Goal: Task Accomplishment & Management: Manage account settings

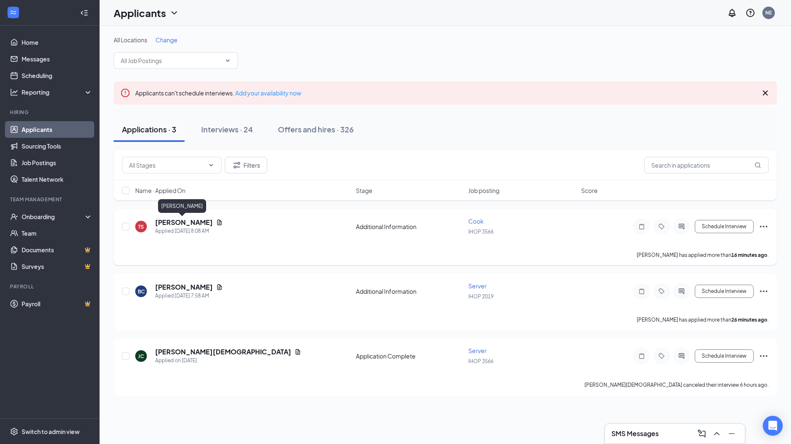
scroll to position [0, 0]
click at [181, 221] on h5 "[PERSON_NAME]" at bounding box center [184, 222] width 58 height 9
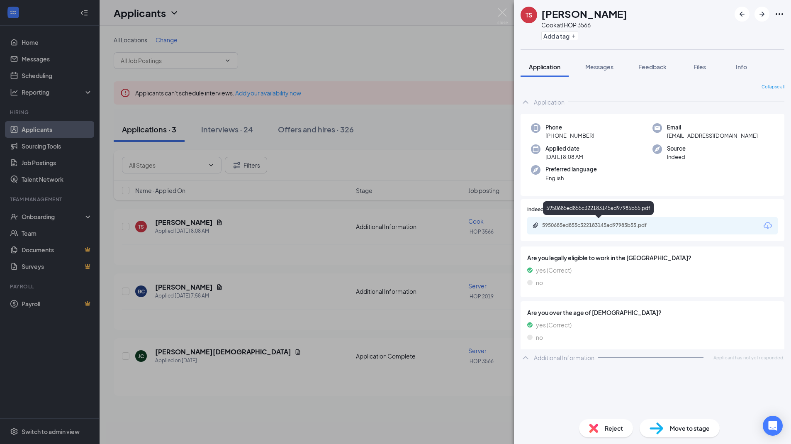
click at [606, 222] on div "5950685ed855c322183145ad97985b55.pdf" at bounding box center [600, 225] width 116 height 7
click at [504, 11] on img at bounding box center [502, 16] width 10 height 16
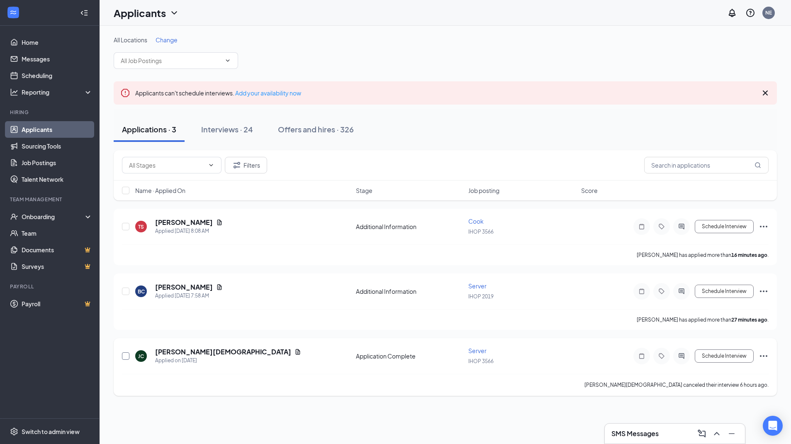
click at [124, 356] on input "checkbox" at bounding box center [125, 355] width 7 height 7
checkbox input "true"
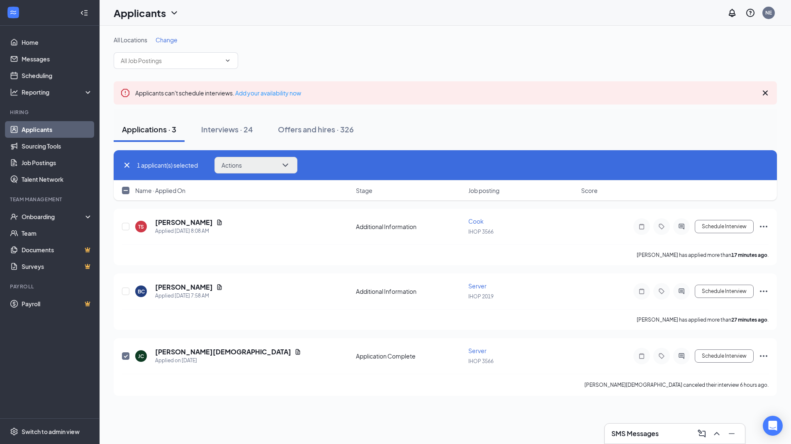
click at [253, 161] on button "Actions" at bounding box center [255, 165] width 83 height 17
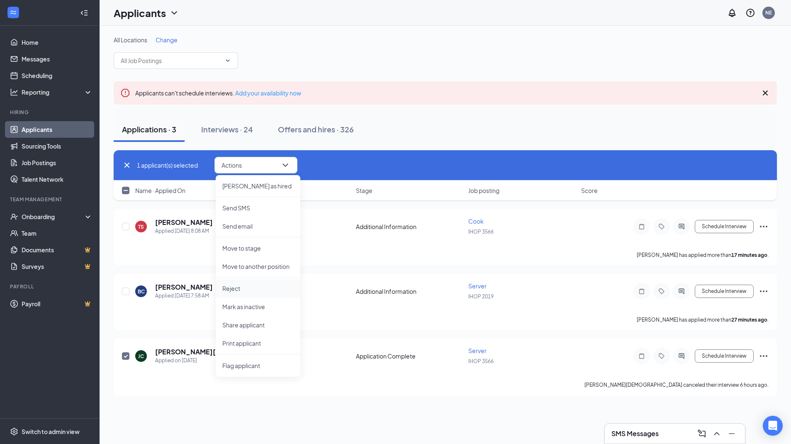
click at [258, 284] on li "Reject" at bounding box center [258, 288] width 85 height 18
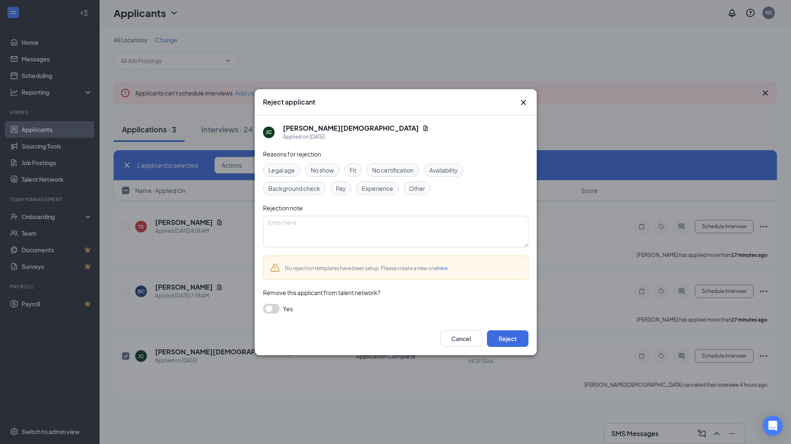
click at [326, 169] on span "No show" at bounding box center [322, 169] width 23 height 9
click at [528, 338] on button "Reject" at bounding box center [507, 338] width 41 height 17
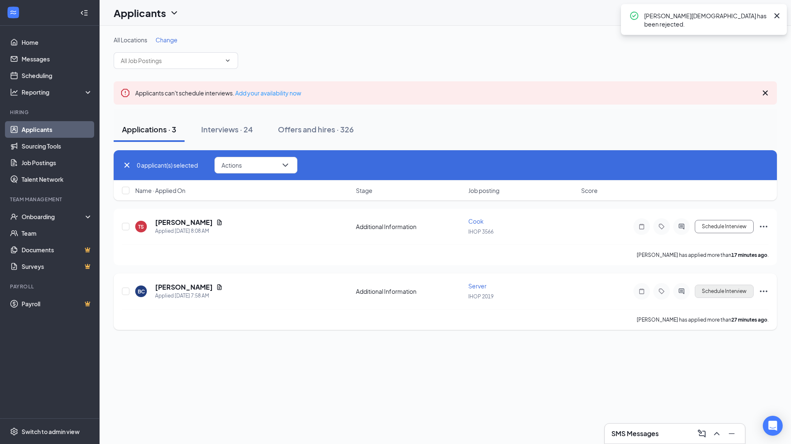
click at [735, 288] on button "Schedule Interview" at bounding box center [724, 291] width 59 height 13
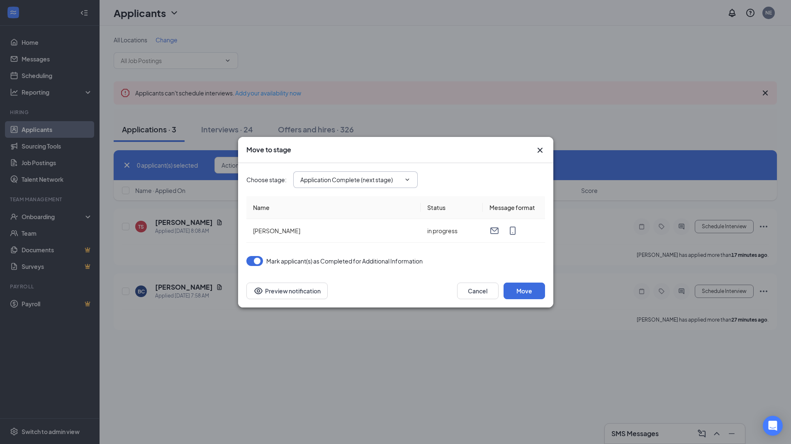
click at [331, 181] on input "Application Complete (next stage)" at bounding box center [350, 179] width 100 height 9
click at [325, 226] on div "Onsite Interview" at bounding box center [329, 229] width 44 height 9
type input "Onsite Interview"
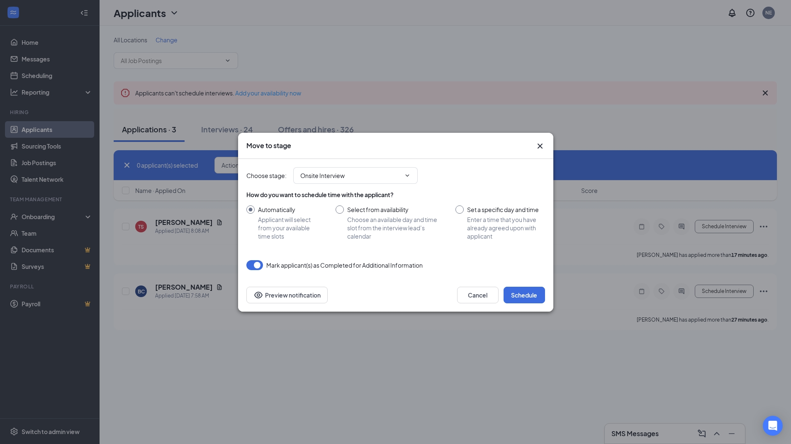
drag, startPoint x: 255, startPoint y: 263, endPoint x: 299, endPoint y: 266, distance: 44.5
click at [255, 263] on button "button" at bounding box center [254, 265] width 17 height 10
click at [514, 294] on button "Schedule" at bounding box center [524, 295] width 41 height 17
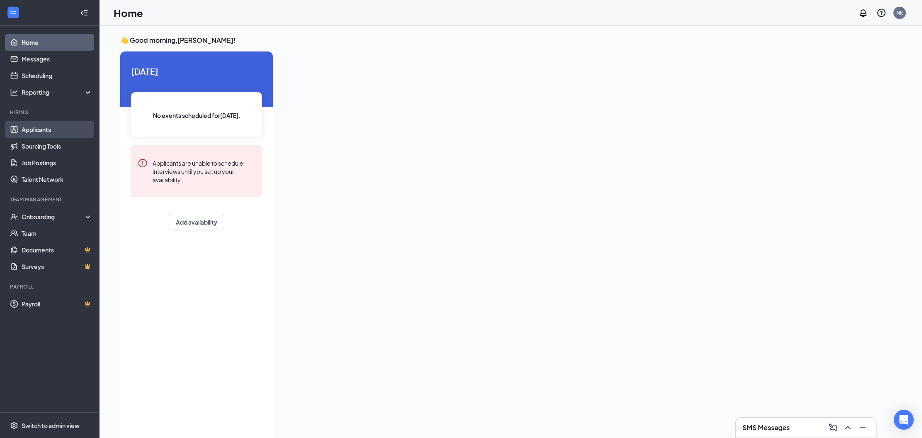
click at [71, 128] on link "Applicants" at bounding box center [57, 129] width 71 height 17
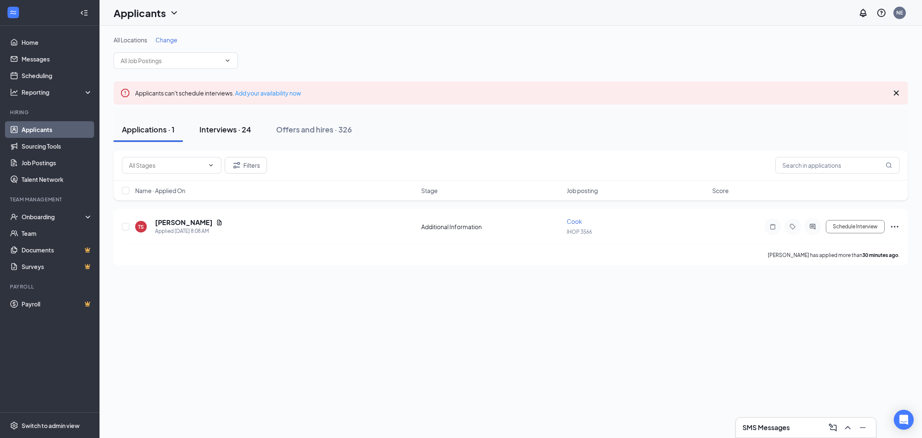
click at [226, 122] on button "Interviews · 24" at bounding box center [225, 129] width 68 height 25
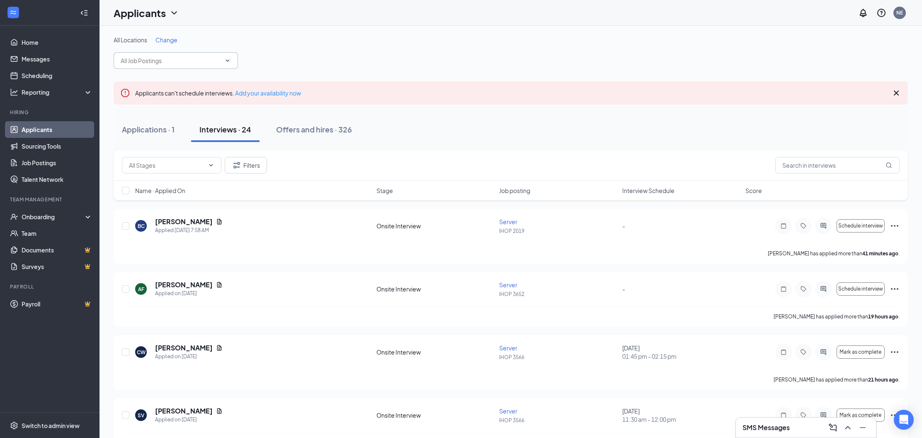
click at [188, 55] on span at bounding box center [176, 60] width 124 height 17
click at [189, 58] on input "text" at bounding box center [171, 60] width 100 height 9
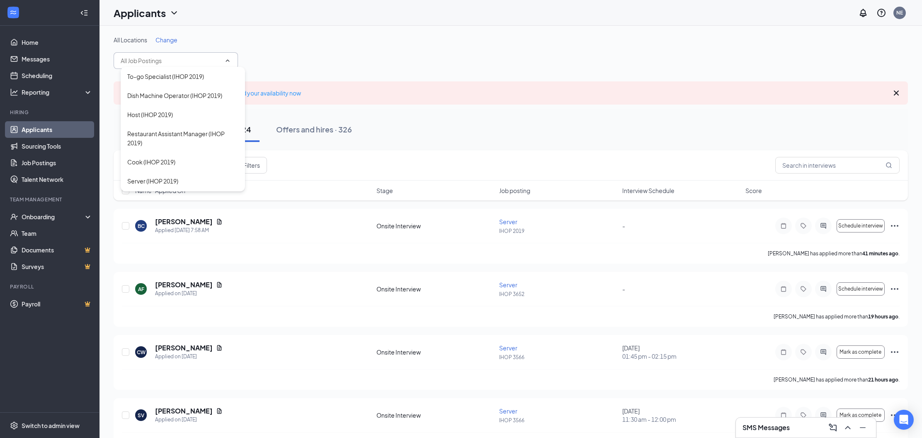
click at [169, 41] on span "Change" at bounding box center [167, 39] width 22 height 7
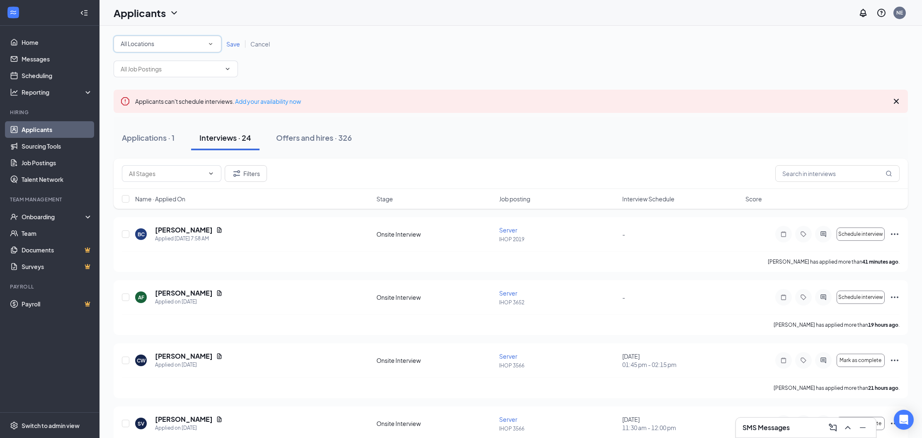
click at [169, 41] on div "All Locations" at bounding box center [168, 44] width 94 height 10
click at [148, 122] on li "IHOP 3566" at bounding box center [168, 127] width 108 height 20
click at [237, 44] on span "Save" at bounding box center [233, 43] width 14 height 7
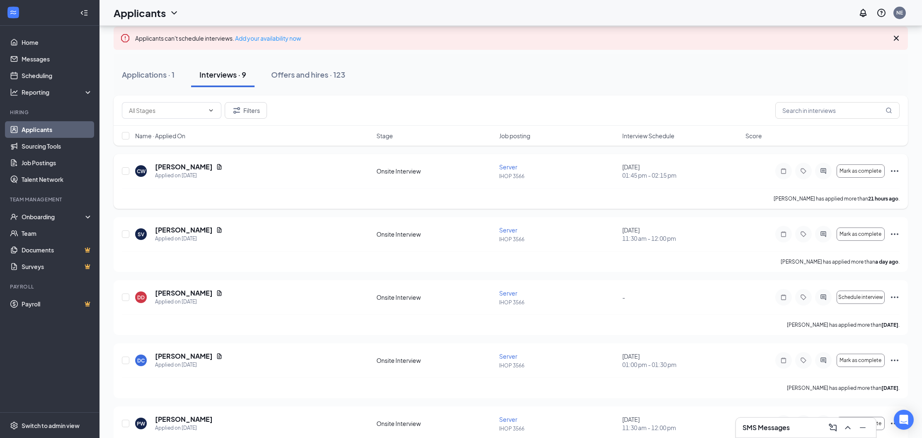
scroll to position [54, 0]
click at [189, 165] on h5 "Caylah Wright" at bounding box center [184, 167] width 58 height 9
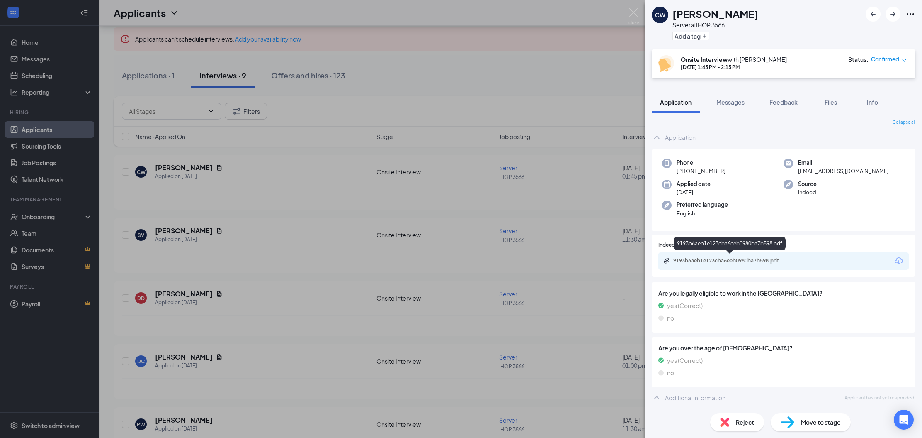
click at [729, 257] on div "9193b6aeb1e123cba6eeb0980ba7b598.pdf" at bounding box center [732, 260] width 116 height 7
click at [638, 16] on img at bounding box center [634, 16] width 10 height 16
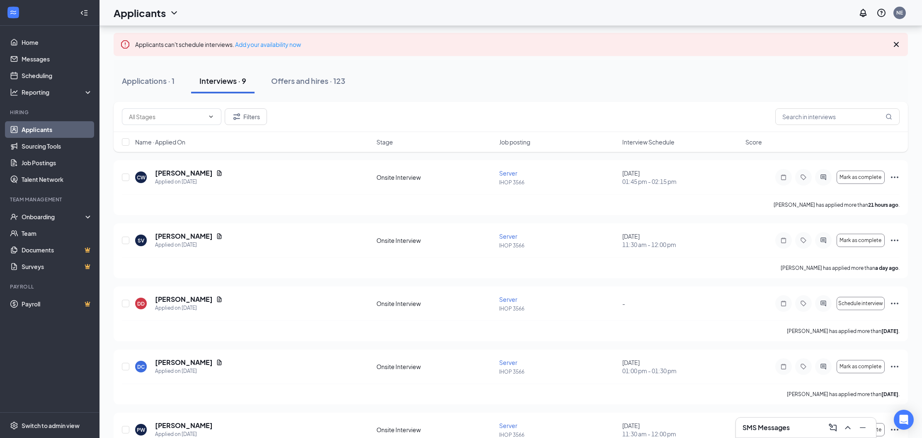
scroll to position [46, 0]
